Goal: Information Seeking & Learning: Learn about a topic

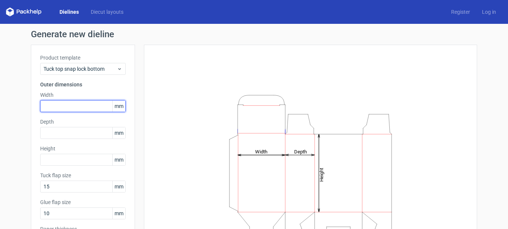
click at [82, 103] on input "text" at bounding box center [83, 106] width 86 height 12
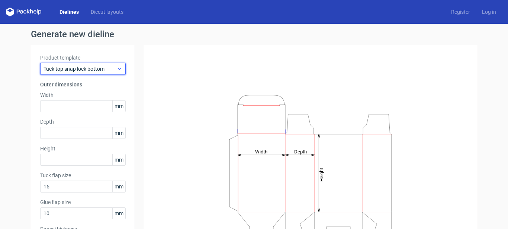
click at [89, 67] on span "Tuck top snap lock bottom" at bounding box center [80, 68] width 73 height 7
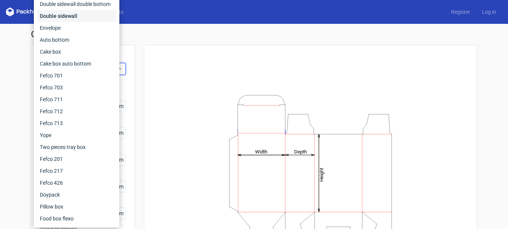
click at [58, 17] on div "Double sidewall" at bounding box center [77, 16] width 80 height 12
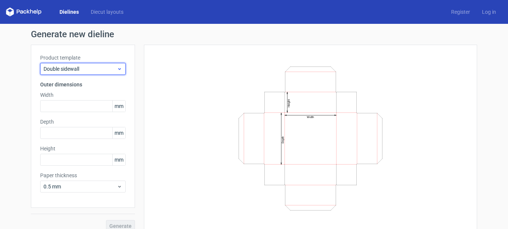
click at [57, 67] on span "Double sidewall" at bounding box center [80, 68] width 73 height 7
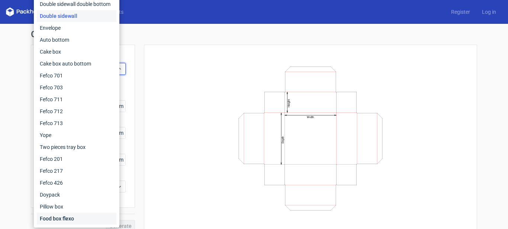
click at [49, 219] on div "Food box flexo" at bounding box center [77, 218] width 80 height 12
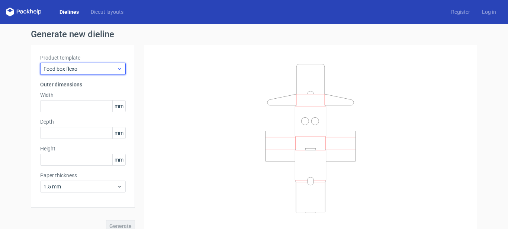
click at [53, 65] on span "Food box flexo" at bounding box center [80, 68] width 73 height 7
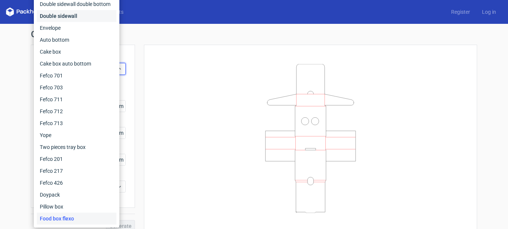
click at [56, 16] on div "Double sidewall" at bounding box center [77, 16] width 80 height 12
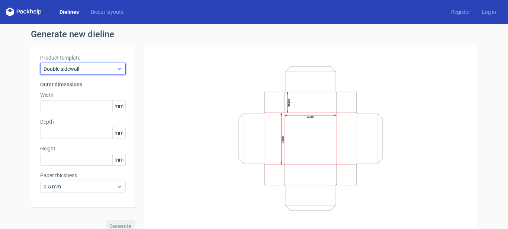
click at [53, 71] on span "Double sidewall" at bounding box center [80, 68] width 73 height 7
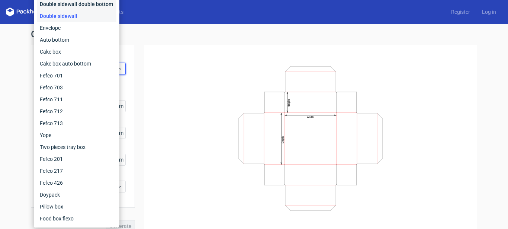
click at [64, 5] on div "Double sidewall double bottom" at bounding box center [77, 4] width 80 height 12
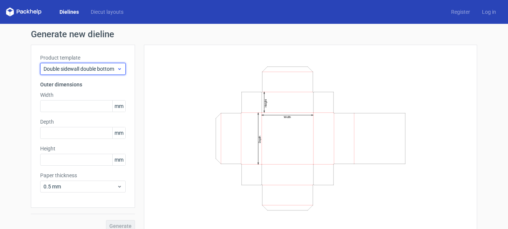
click at [66, 66] on span "Double sidewall double bottom" at bounding box center [80, 68] width 73 height 7
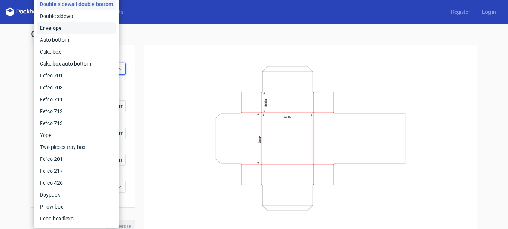
click at [65, 25] on div "Envelope" at bounding box center [77, 28] width 80 height 12
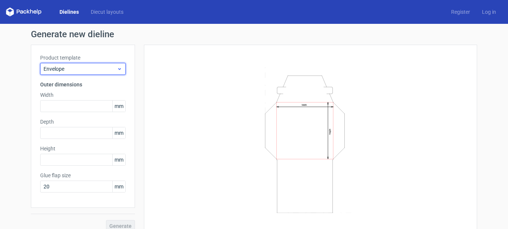
click at [71, 68] on span "Envelope" at bounding box center [80, 68] width 73 height 7
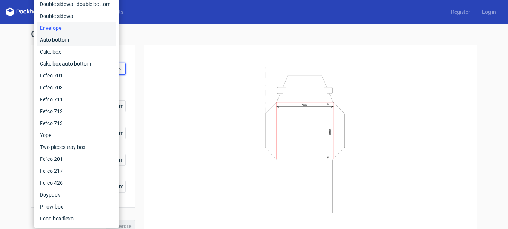
click at [61, 43] on div "Auto bottom" at bounding box center [77, 40] width 80 height 12
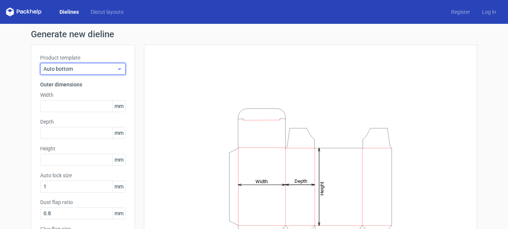
click at [61, 68] on span "Auto bottom" at bounding box center [80, 68] width 73 height 7
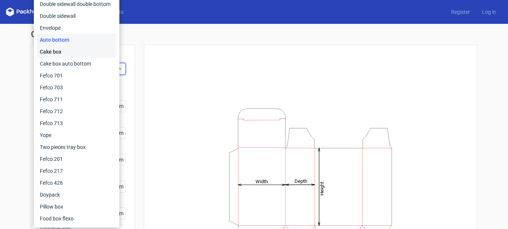
click at [61, 49] on div "Cake box" at bounding box center [77, 52] width 80 height 12
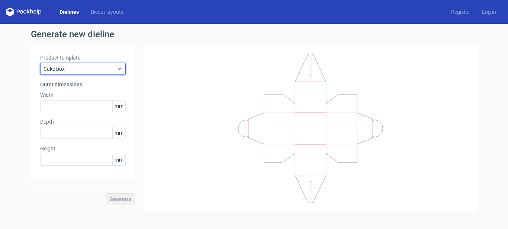
click at [59, 70] on span "Cake box" at bounding box center [80, 68] width 73 height 7
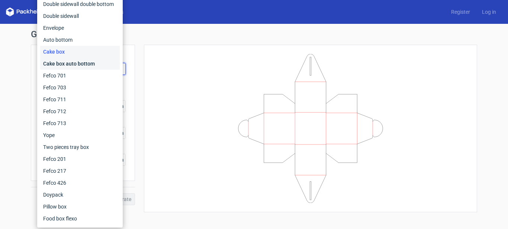
click at [60, 64] on div "Cake box auto bottom" at bounding box center [80, 64] width 80 height 12
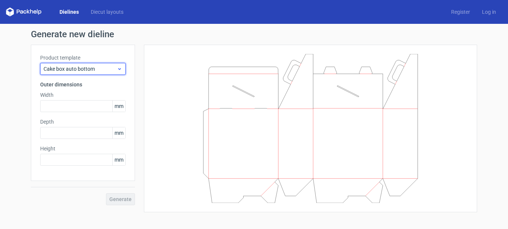
click at [80, 66] on span "Cake box auto bottom" at bounding box center [80, 68] width 73 height 7
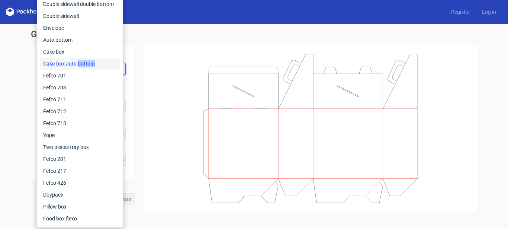
click at [80, 66] on div "Cake box auto bottom" at bounding box center [80, 64] width 80 height 12
